Goal: Information Seeking & Learning: Find contact information

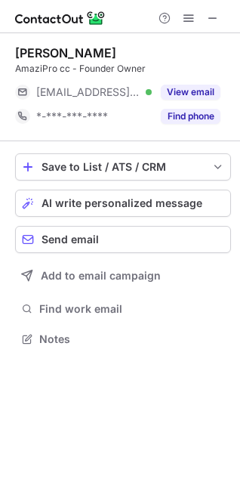
scroll to position [329, 240]
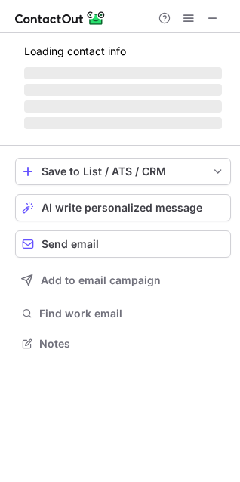
scroll to position [329, 240]
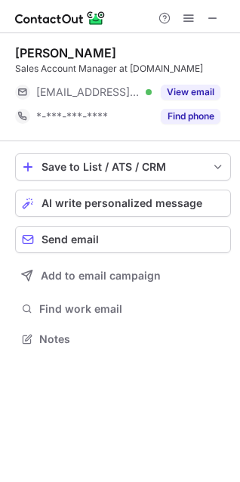
scroll to position [329, 240]
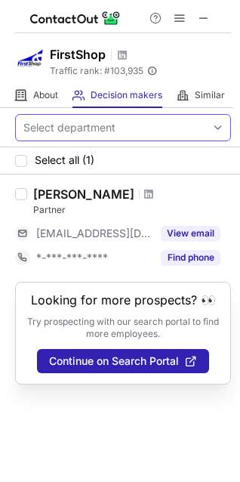
click at [222, 131] on span at bounding box center [218, 128] width 12 height 12
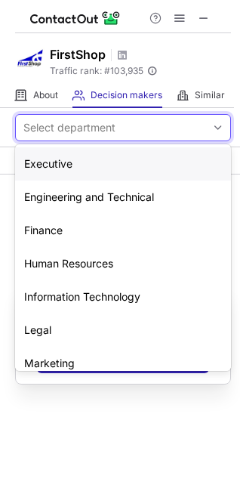
click at [157, 167] on div "Executive" at bounding box center [123, 163] width 216 height 33
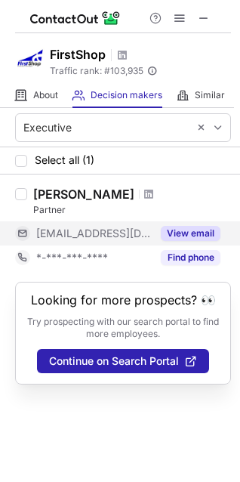
click at [188, 238] on button "View email" at bounding box center [191, 233] width 60 height 15
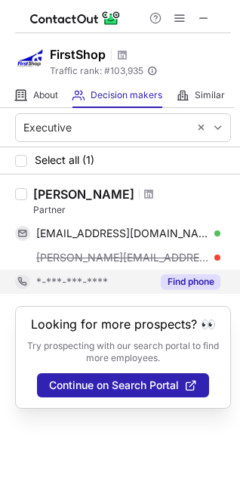
click at [205, 284] on button "Find phone" at bounding box center [191, 281] width 60 height 15
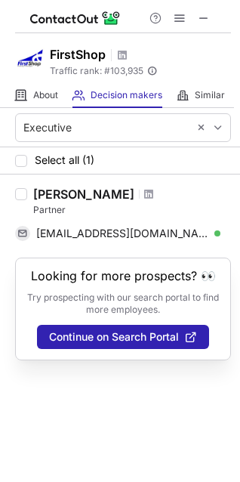
drag, startPoint x: 36, startPoint y: 193, endPoint x: 131, endPoint y: 188, distance: 95.3
click at [131, 188] on div "Mikael Storgaard" at bounding box center [83, 194] width 101 height 15
copy div "Mikael Storgaard"
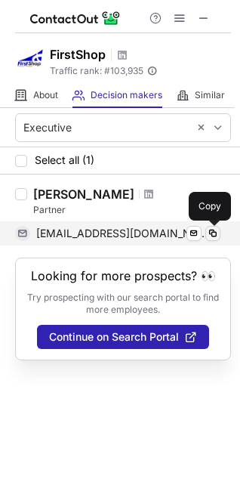
click at [213, 235] on span at bounding box center [213, 233] width 12 height 12
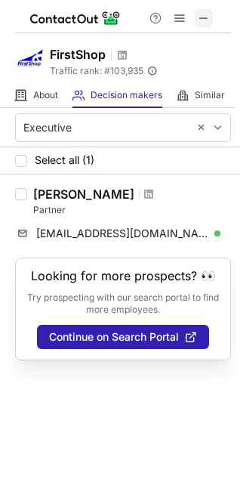
click at [209, 20] on span at bounding box center [204, 18] width 12 height 12
click at [77, 194] on div "Mikael Storgaard" at bounding box center [83, 194] width 101 height 15
drag, startPoint x: 72, startPoint y: 193, endPoint x: 35, endPoint y: 194, distance: 36.3
click at [35, 194] on div "Mikael Storgaard" at bounding box center [83, 194] width 101 height 15
copy div "Mikael"
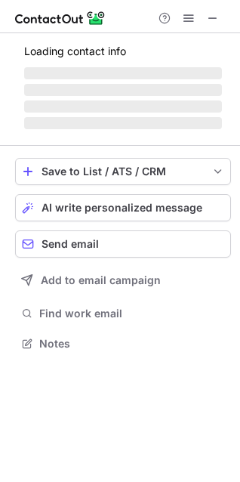
scroll to position [329, 240]
